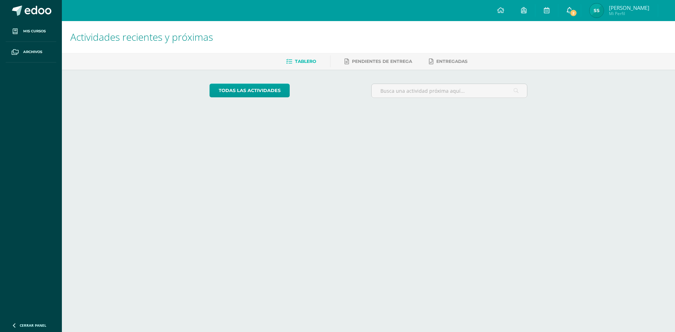
click at [572, 9] on icon at bounding box center [569, 10] width 6 height 6
click at [565, 14] on span "2" at bounding box center [561, 13] width 8 height 8
click at [21, 8] on span at bounding box center [17, 11] width 10 height 10
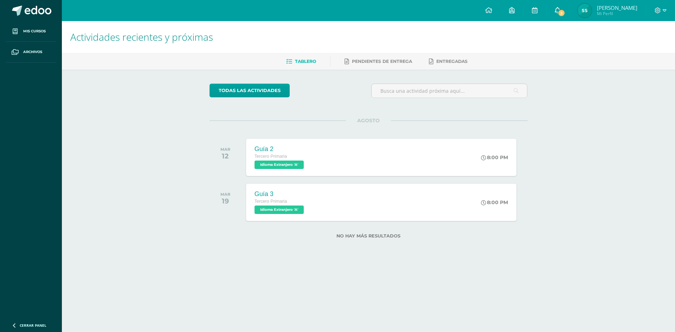
click at [560, 12] on icon at bounding box center [557, 10] width 6 height 6
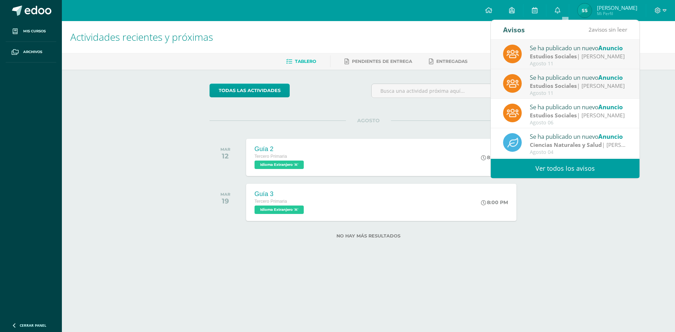
click at [569, 61] on div "Agosto 11" at bounding box center [579, 64] width 98 height 6
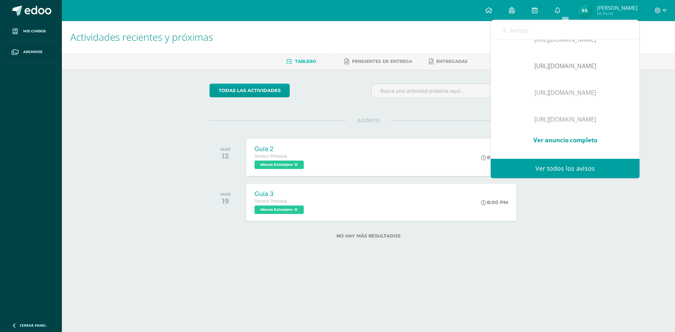
scroll to position [259, 0]
click at [576, 169] on link "Ver todos los avisos" at bounding box center [565, 168] width 149 height 19
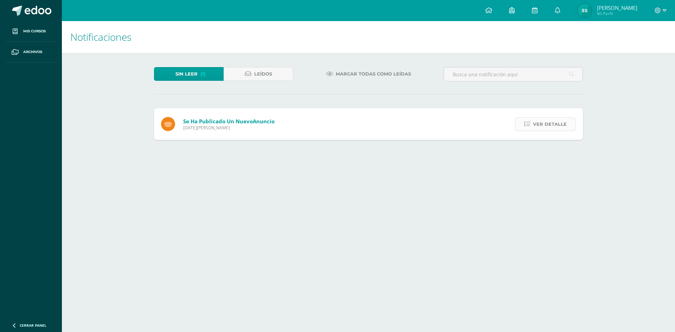
click at [534, 129] on span "Ver detalle" at bounding box center [550, 124] width 34 height 13
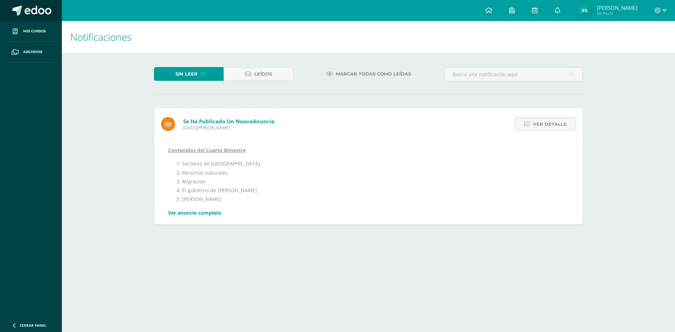
click at [25, 19] on link at bounding box center [31, 10] width 62 height 21
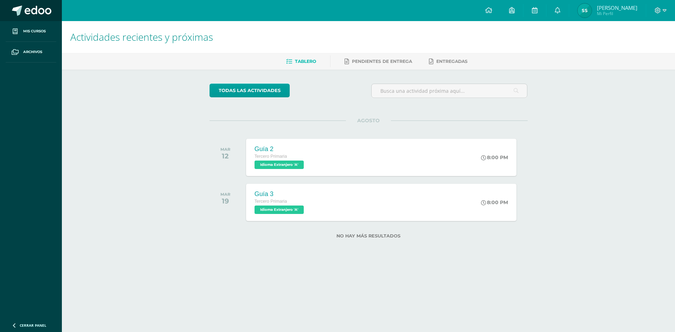
click at [30, 15] on span at bounding box center [38, 11] width 27 height 11
click at [30, 14] on span at bounding box center [38, 11] width 27 height 11
